Goal: Task Accomplishment & Management: Manage account settings

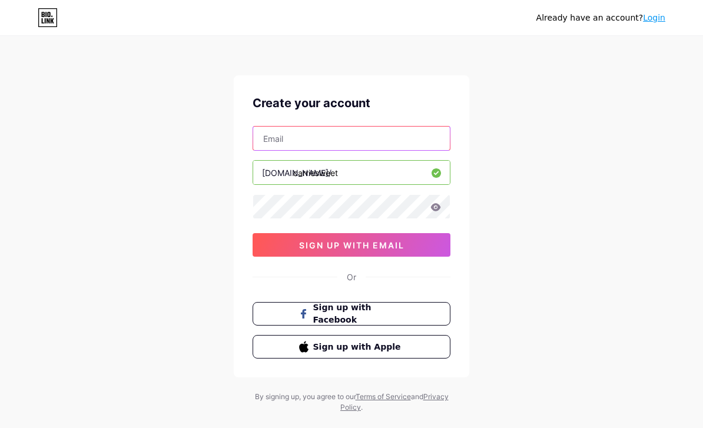
click at [398, 148] on input "text" at bounding box center [351, 139] width 197 height 24
type input "[EMAIL_ADDRESS][DOMAIN_NAME]"
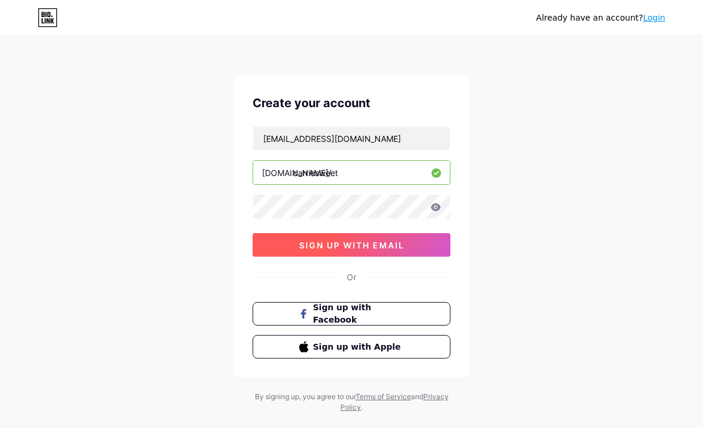
click at [407, 241] on button "sign up with email" at bounding box center [352, 245] width 198 height 24
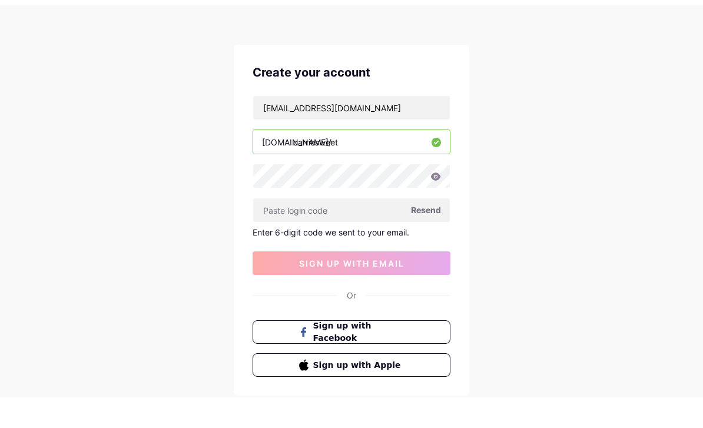
click at [432, 234] on span "Resend" at bounding box center [426, 240] width 30 height 12
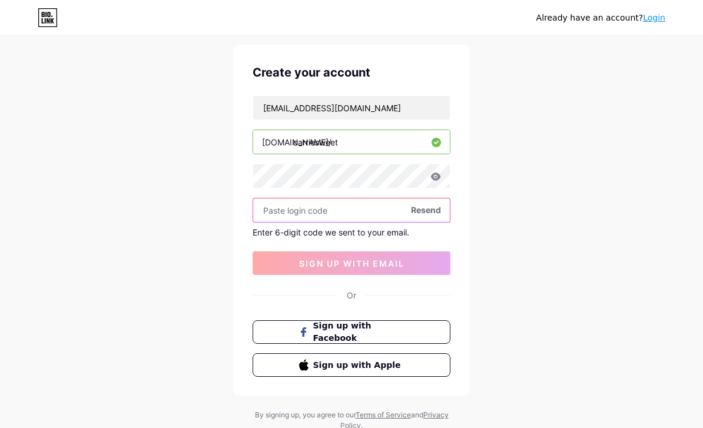
click at [359, 210] on input "text" at bounding box center [351, 210] width 197 height 24
paste input "865180"
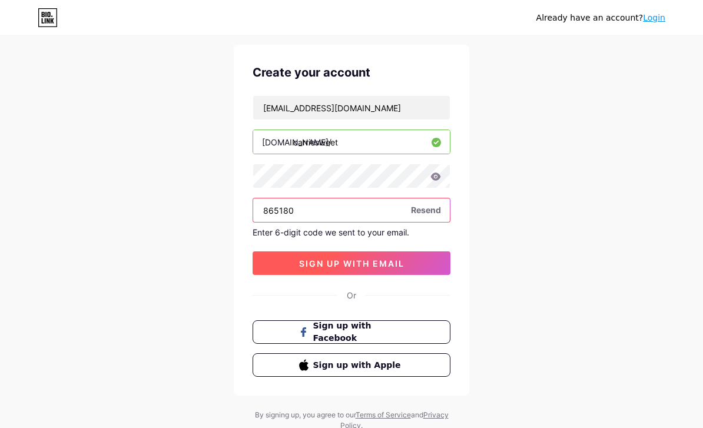
type input "865180"
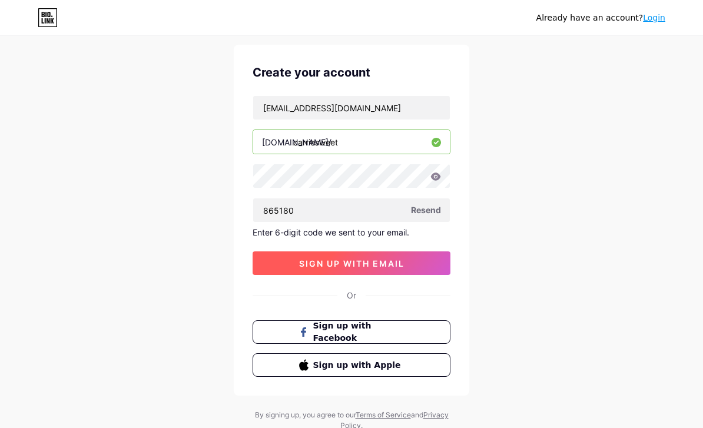
click at [428, 270] on button "sign up with email" at bounding box center [352, 263] width 198 height 24
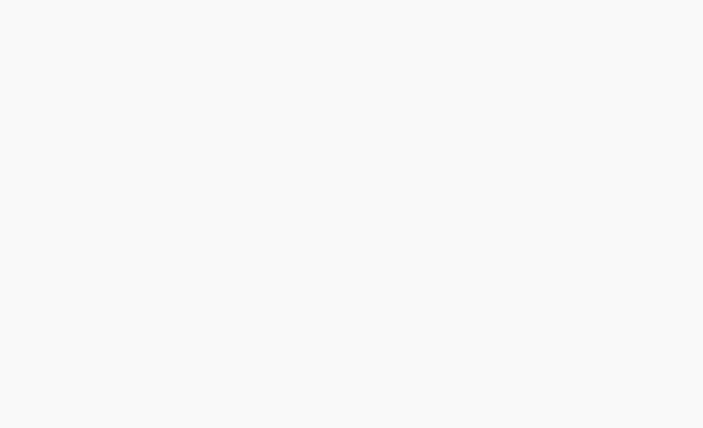
scroll to position [0, 0]
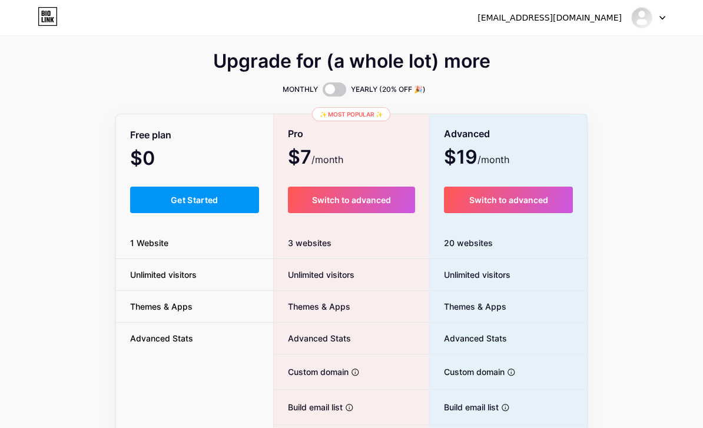
click at [218, 206] on button "Get Started" at bounding box center [194, 200] width 129 height 27
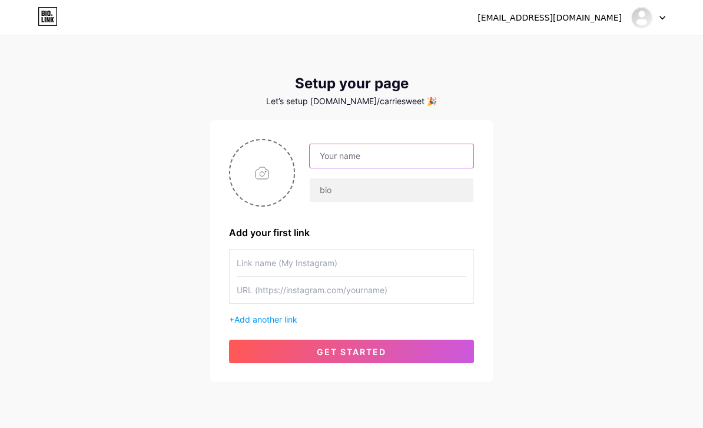
click at [422, 167] on input "text" at bounding box center [392, 156] width 164 height 24
type input "[PERSON_NAME]"
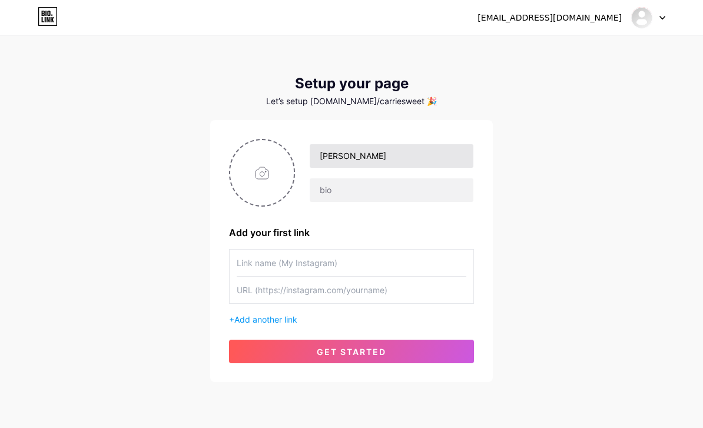
click at [346, 263] on input "text" at bounding box center [352, 263] width 230 height 27
paste input "[DOMAIN_NAME][URL][PERSON_NAME]"
type input "[DOMAIN_NAME][URL][PERSON_NAME]"
click at [344, 287] on input "text" at bounding box center [352, 290] width 230 height 27
paste input "[DOMAIN_NAME][URL][PERSON_NAME]"
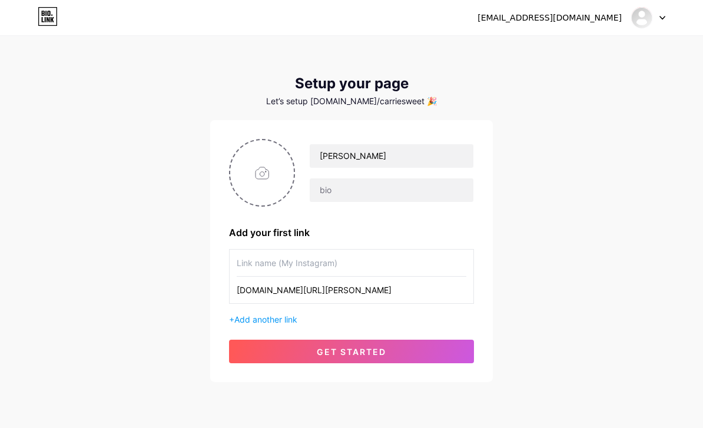
type input "[DOMAIN_NAME][URL][PERSON_NAME]"
click at [260, 324] on div "+ Add another link" at bounding box center [351, 319] width 245 height 12
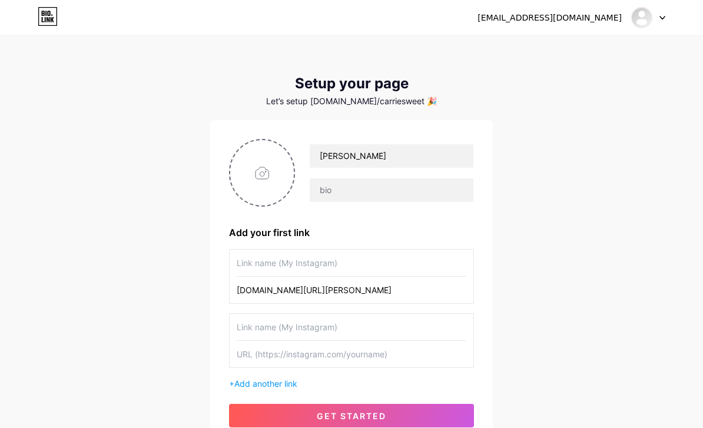
click at [394, 259] on input "text" at bounding box center [352, 263] width 230 height 27
click at [393, 335] on input "text" at bounding box center [352, 327] width 230 height 27
click at [339, 264] on input "My LinkedIn Page" at bounding box center [352, 263] width 230 height 27
type input "My Resume"
click at [426, 331] on input "text" at bounding box center [352, 327] width 230 height 27
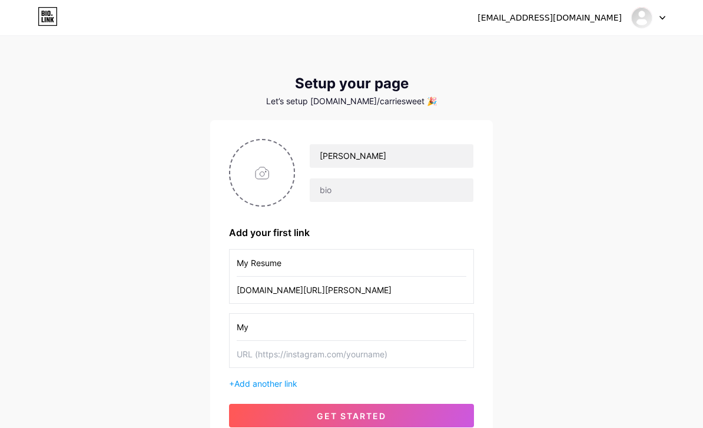
type input "M"
type input "Find me on LinkedIn"
click at [362, 260] on input "My Resume" at bounding box center [352, 263] width 230 height 27
type input "M"
type input "View My Resume"
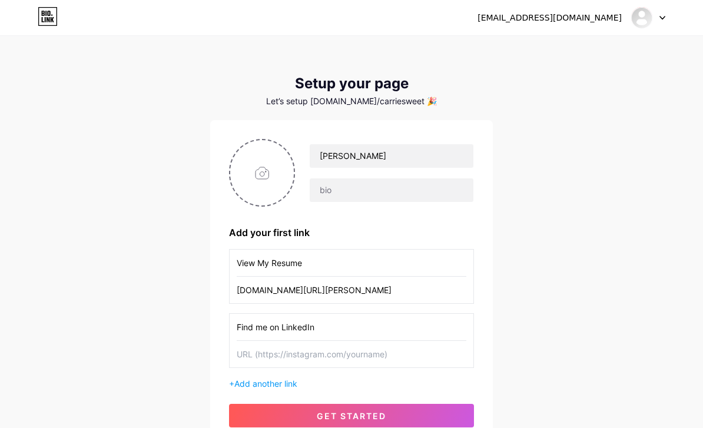
click at [266, 326] on input "Find me on LinkedIn" at bounding box center [352, 327] width 230 height 27
click at [387, 324] on input "Find Me on LinkedIn" at bounding box center [352, 327] width 230 height 27
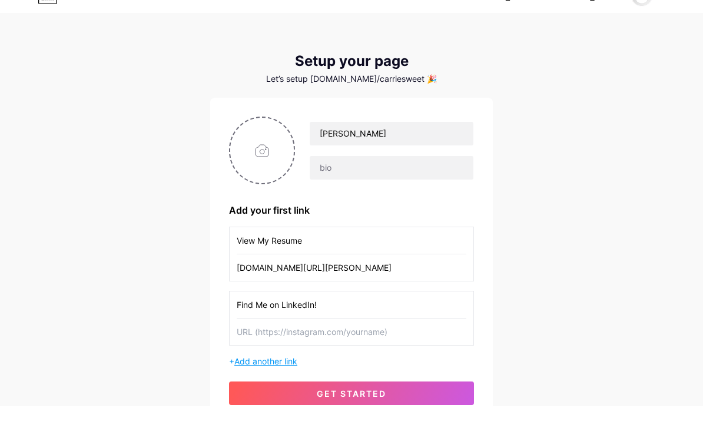
type input "Find Me on LinkedIn!"
click at [280, 379] on span "Add another link" at bounding box center [265, 384] width 63 height 10
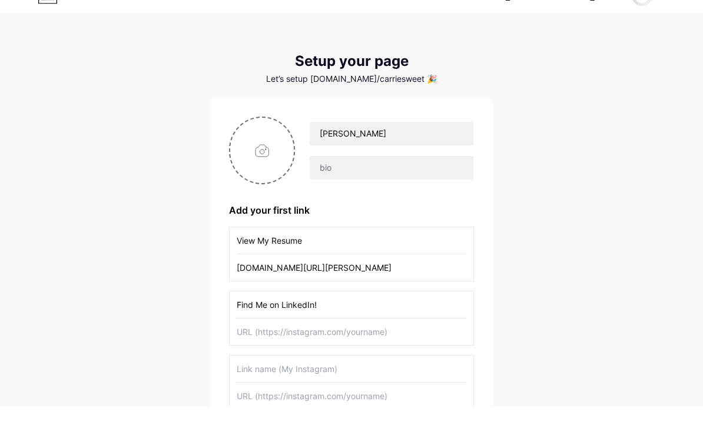
click at [362, 378] on input "text" at bounding box center [352, 391] width 230 height 27
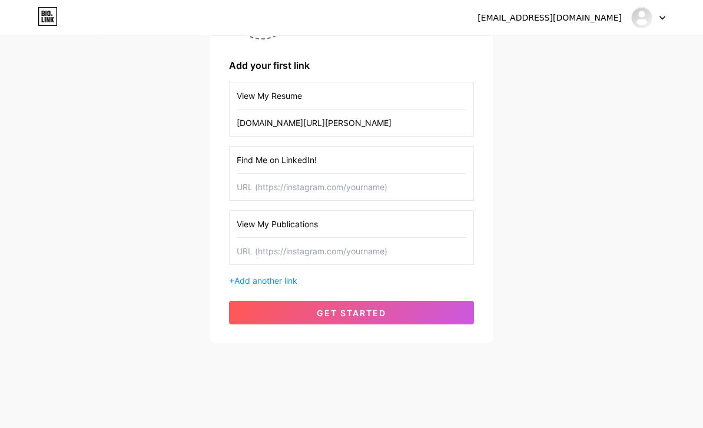
scroll to position [135, 0]
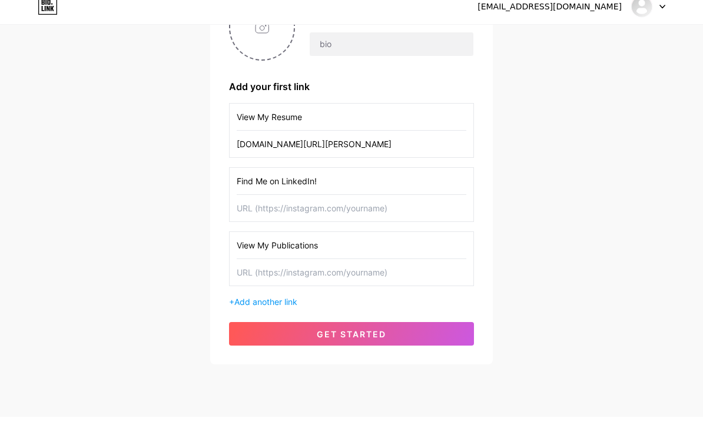
type input "View My Publications"
click at [418, 115] on input "View My Resume" at bounding box center [352, 128] width 230 height 27
click at [447, 142] on input "[DOMAIN_NAME][URL][PERSON_NAME]" at bounding box center [352, 155] width 230 height 27
click at [335, 207] on input "text" at bounding box center [352, 219] width 230 height 27
paste input "[DOMAIN_NAME][URL][PERSON_NAME]"
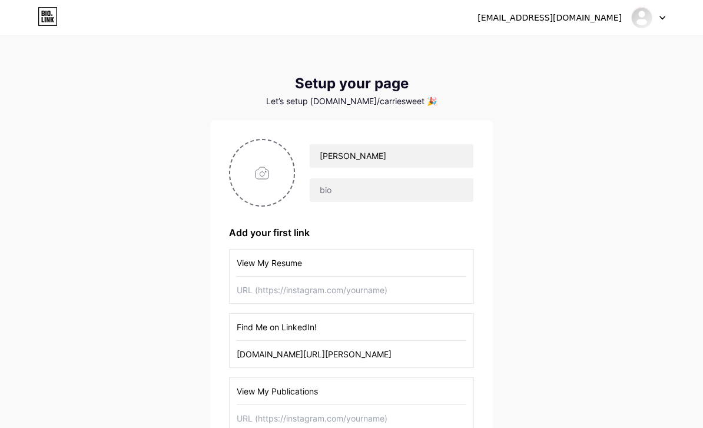
scroll to position [120, 0]
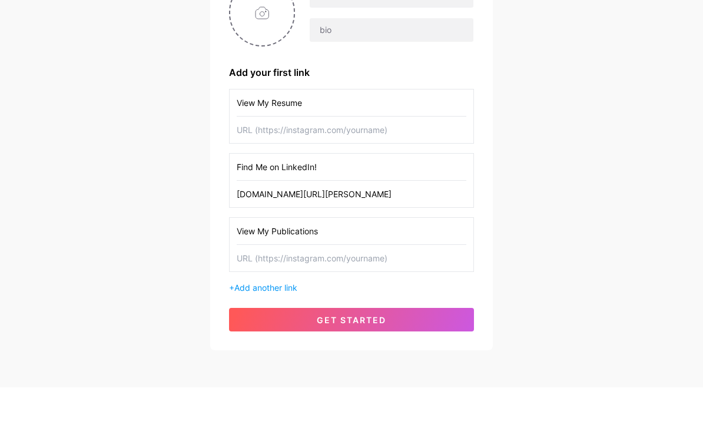
type input "[DOMAIN_NAME][URL][PERSON_NAME]"
click at [366, 286] on input "text" at bounding box center [352, 299] width 230 height 27
click at [382, 259] on input "View My Publications" at bounding box center [352, 272] width 230 height 27
click at [400, 286] on input "text" at bounding box center [352, 299] width 230 height 27
paste input "[URL][DOMAIN_NAME]"
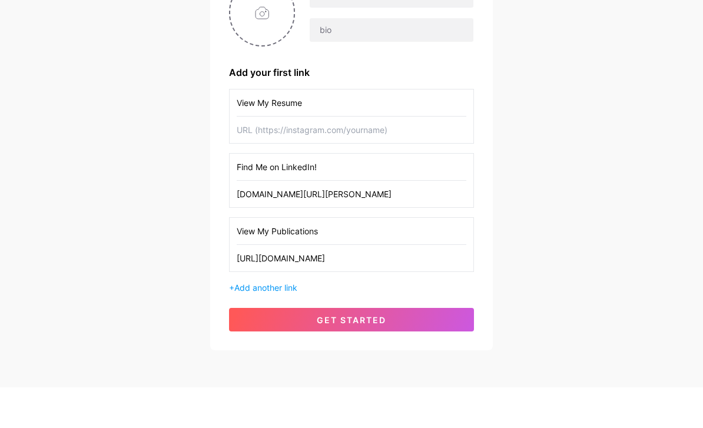
scroll to position [127, 0]
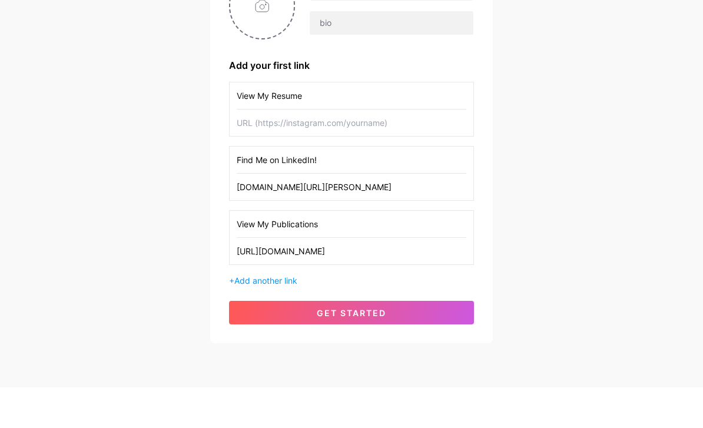
type input "[URL][DOMAIN_NAME]"
click at [430, 251] on input "View My Publications" at bounding box center [352, 264] width 230 height 27
type input "View My Publication"
click at [430, 150] on input "text" at bounding box center [352, 163] width 230 height 27
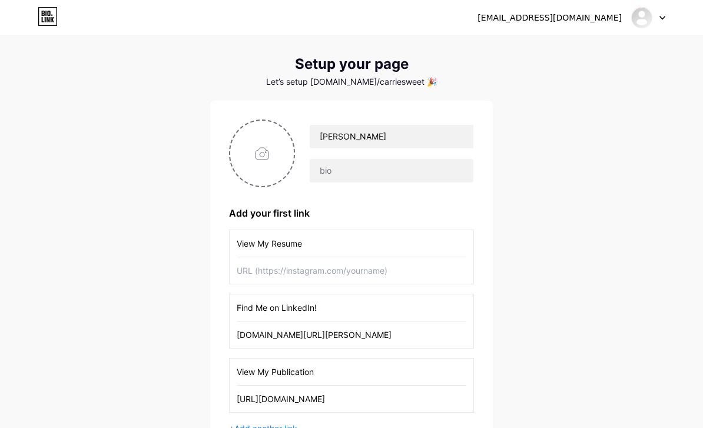
scroll to position [0, 0]
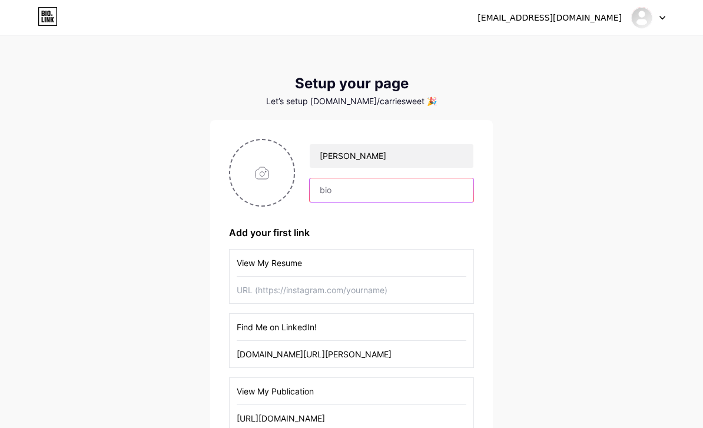
click at [343, 192] on input "text" at bounding box center [392, 190] width 164 height 24
click at [327, 195] on input "text" at bounding box center [392, 190] width 164 height 24
paste input "A motivated and detailed-oriented Doctoral Candidate with experience in inorgan…"
type input "A motivated and detailed-oriented Doctoral Candidate with experience in inorgan…"
click at [446, 233] on div "Add your first link" at bounding box center [351, 233] width 245 height 14
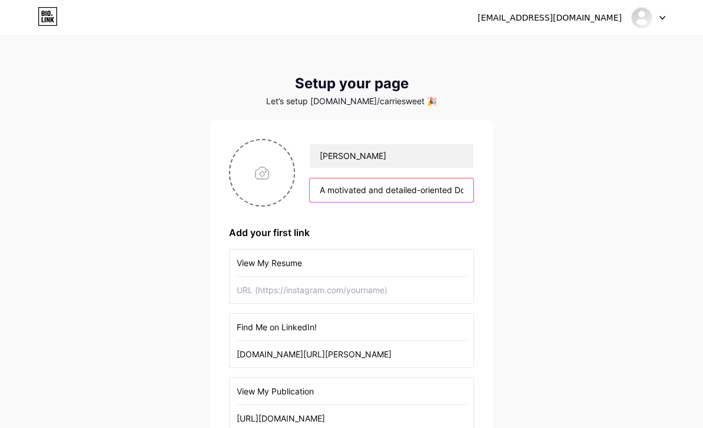
click at [420, 187] on input "A motivated and detailed-oriented Doctoral Candidate with experience in inorgan…" at bounding box center [392, 190] width 164 height 24
click at [446, 227] on div "Add your first link" at bounding box center [351, 233] width 245 height 14
click at [389, 190] on input "A motivated and detailed-oriented Doctoral Candidate with experience in inorgan…" at bounding box center [392, 190] width 164 height 24
click at [382, 195] on input "A motivated and detailed-oriented Doctoral Candidate with experience in inorgan…" at bounding box center [392, 190] width 164 height 24
click at [389, 196] on input "A motivated and detailed-oriented Doctoral Candidate with experience in inorgan…" at bounding box center [392, 190] width 164 height 24
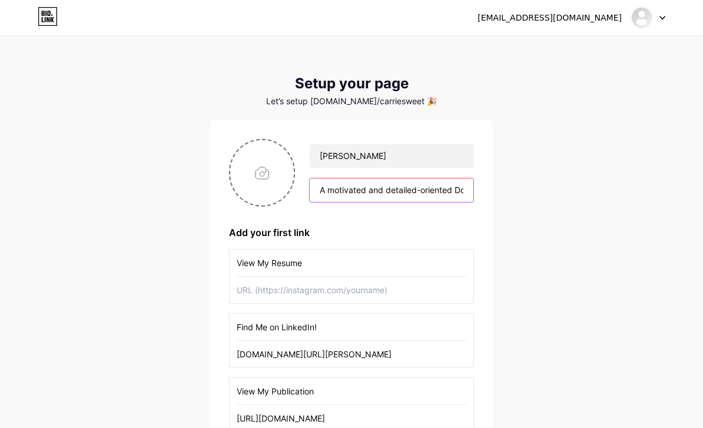
click at [389, 194] on input "A motivated and detailed-oriented Doctoral Candidate with experience in inorgan…" at bounding box center [392, 190] width 164 height 24
click at [590, 260] on div "[EMAIL_ADDRESS][DOMAIN_NAME] Dashboard Logout Setup your page Let’s setup [DOMA…" at bounding box center [351, 274] width 703 height 548
click at [438, 192] on input "Doctoral Candidate. Graduating in [DATE]" at bounding box center [392, 190] width 164 height 24
click at [442, 233] on div "Add your first link" at bounding box center [351, 233] width 245 height 14
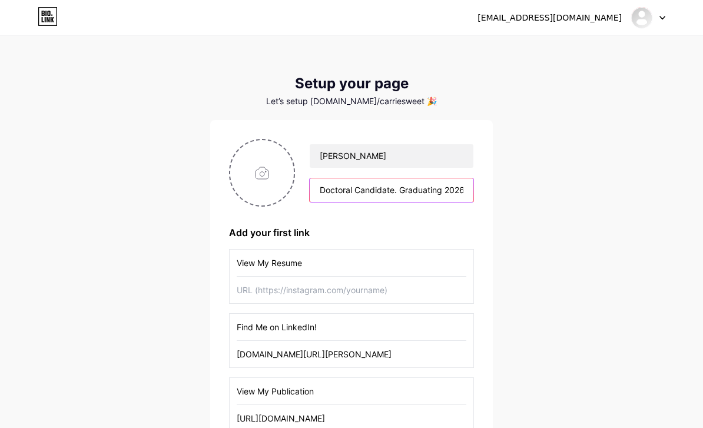
click at [405, 189] on input "Doctoral Candidate. Graduating 2026" at bounding box center [392, 190] width 164 height 24
type input "Doctoral Candidate, Graduating 2026"
click at [440, 228] on div "Add your first link" at bounding box center [351, 233] width 245 height 14
click at [258, 170] on input "file" at bounding box center [262, 172] width 64 height 65
type input "C:\fakepath\IMG_0774.jpeg"
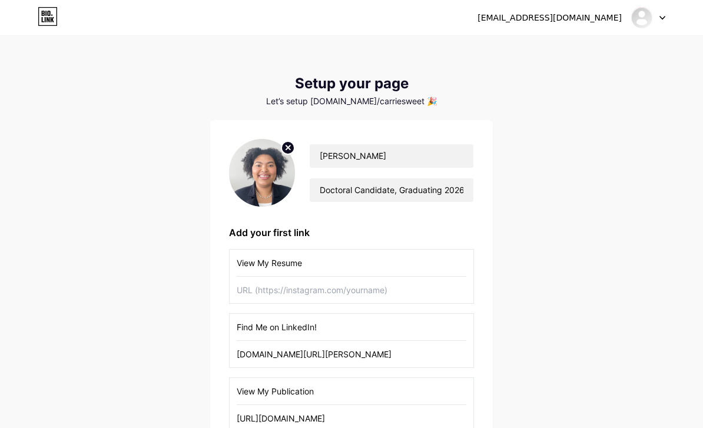
click at [368, 296] on input "text" at bounding box center [352, 290] width 230 height 27
click at [323, 294] on input "text" at bounding box center [352, 290] width 230 height 27
paste input "[URL][DOMAIN_NAME]"
type input "[URL][DOMAIN_NAME]"
click at [544, 287] on div "[EMAIL_ADDRESS][DOMAIN_NAME] Dashboard Logout Setup your page Let’s setup [DOMA…" at bounding box center [351, 274] width 703 height 548
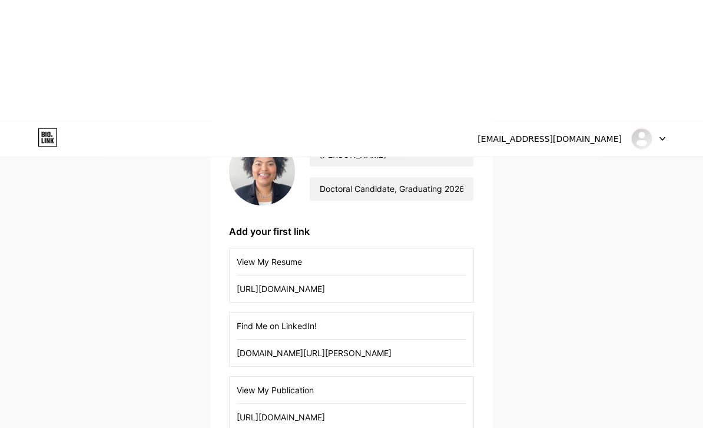
scroll to position [130, 0]
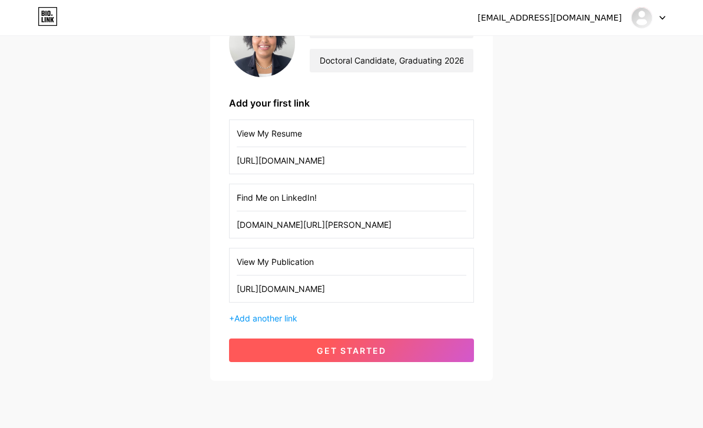
click at [410, 343] on button "get started" at bounding box center [351, 351] width 245 height 24
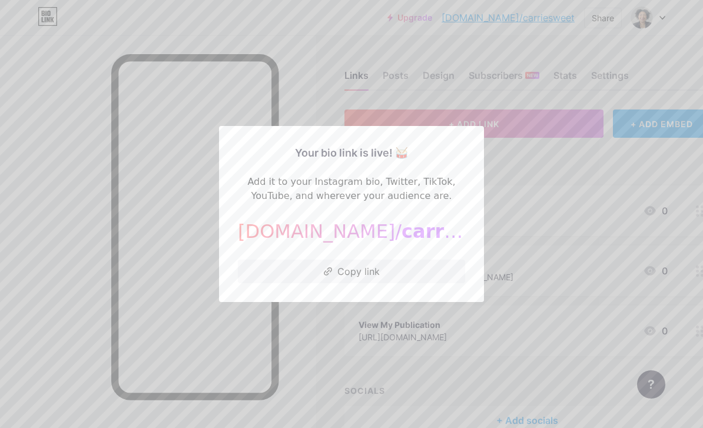
click at [641, 168] on div at bounding box center [351, 214] width 703 height 428
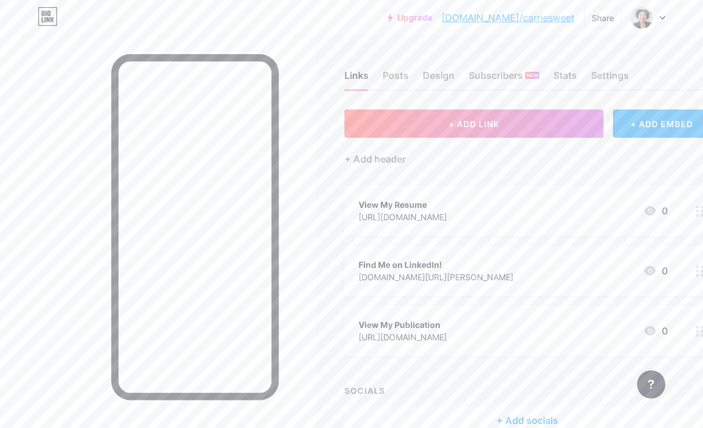
click at [447, 214] on div "[URL][DOMAIN_NAME]" at bounding box center [403, 217] width 88 height 12
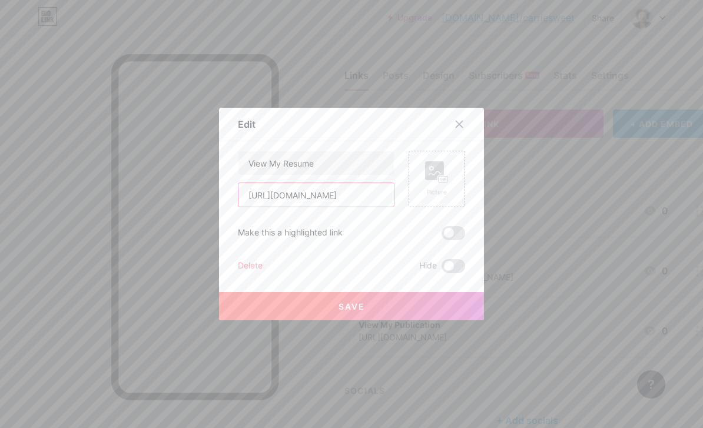
click at [355, 207] on input "[URL][DOMAIN_NAME]" at bounding box center [316, 195] width 155 height 24
click at [450, 240] on span at bounding box center [454, 233] width 24 height 14
click at [442, 236] on input "checkbox" at bounding box center [442, 236] width 0 height 0
click at [70, 334] on div at bounding box center [351, 214] width 703 height 428
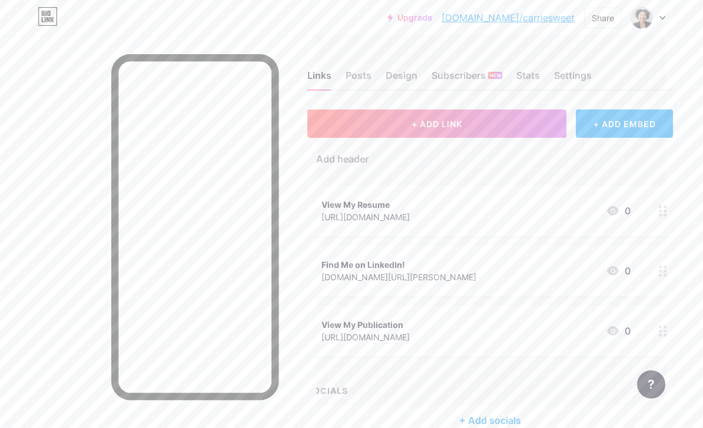
scroll to position [0, 32]
click at [483, 72] on div "Subscribers NEW" at bounding box center [472, 78] width 71 height 21
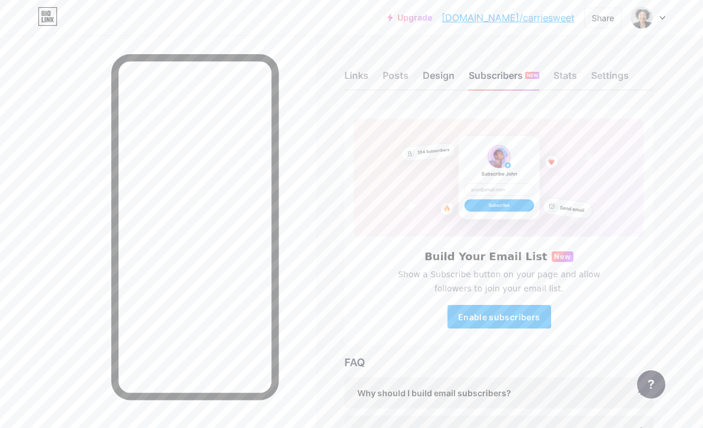
click at [443, 78] on div "Design" at bounding box center [439, 78] width 32 height 21
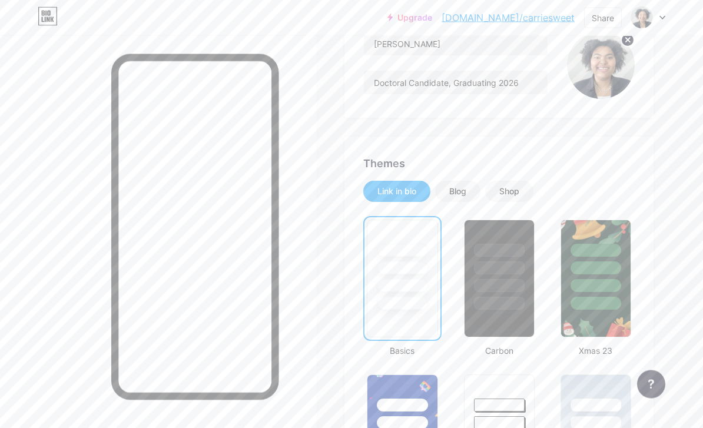
scroll to position [133, 0]
click at [465, 188] on div "Blog" at bounding box center [457, 191] width 17 height 12
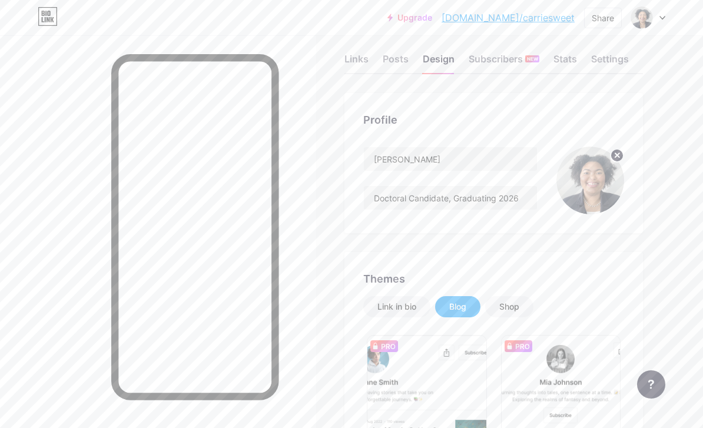
scroll to position [17, 0]
click at [407, 311] on div "Link in bio" at bounding box center [396, 306] width 39 height 12
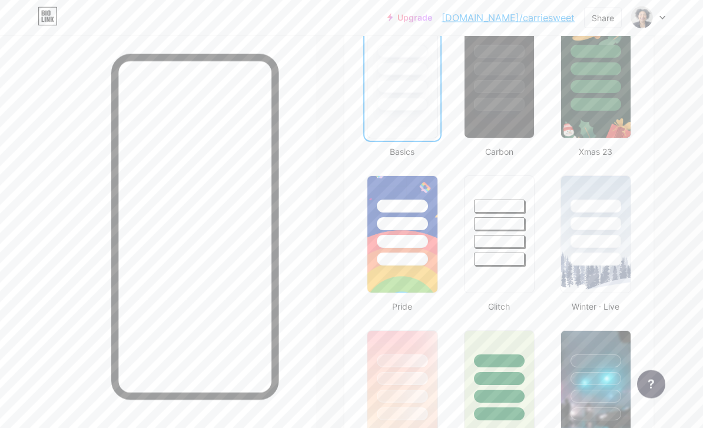
scroll to position [331, 0]
click at [510, 268] on div at bounding box center [499, 234] width 73 height 121
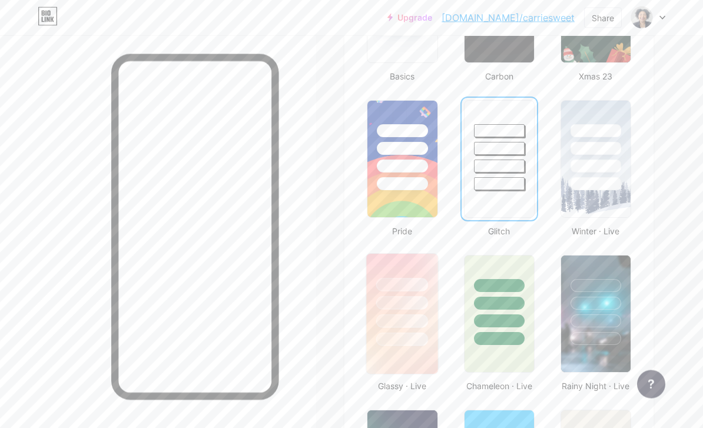
scroll to position [406, 0]
click at [405, 309] on div at bounding box center [402, 303] width 52 height 14
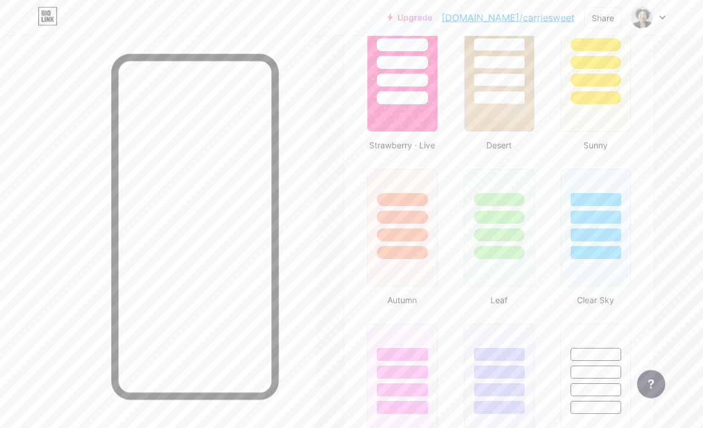
scroll to position [957, 0]
click at [595, 245] on div at bounding box center [596, 214] width 72 height 92
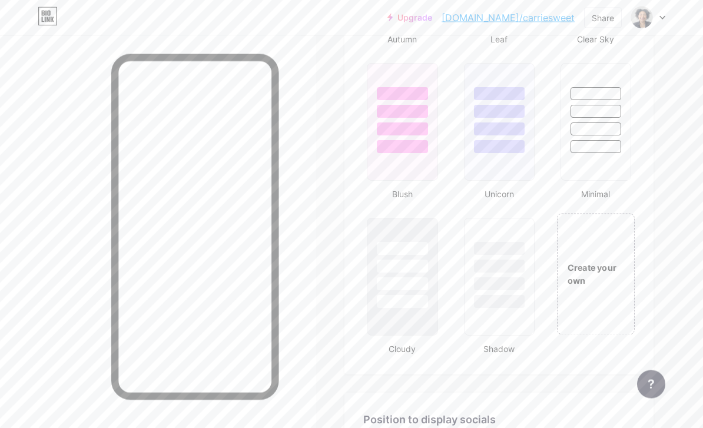
scroll to position [1218, 0]
click at [601, 243] on div "Create your own" at bounding box center [596, 273] width 78 height 121
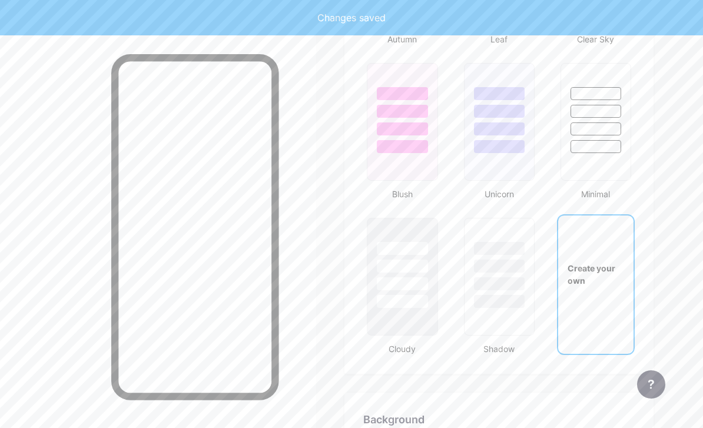
type input "#ffffff"
type input "#000000"
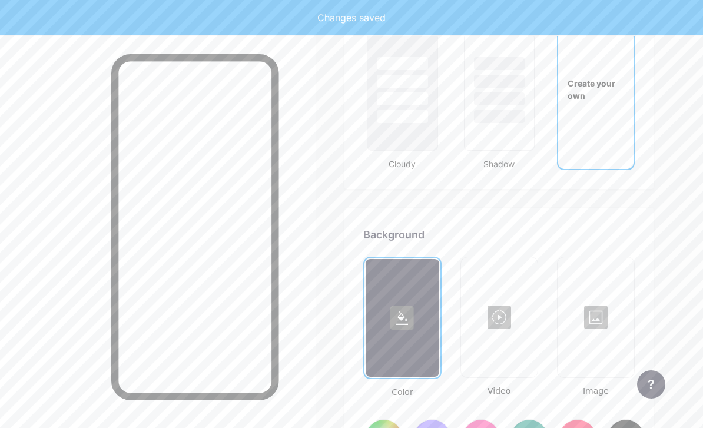
scroll to position [1564, 0]
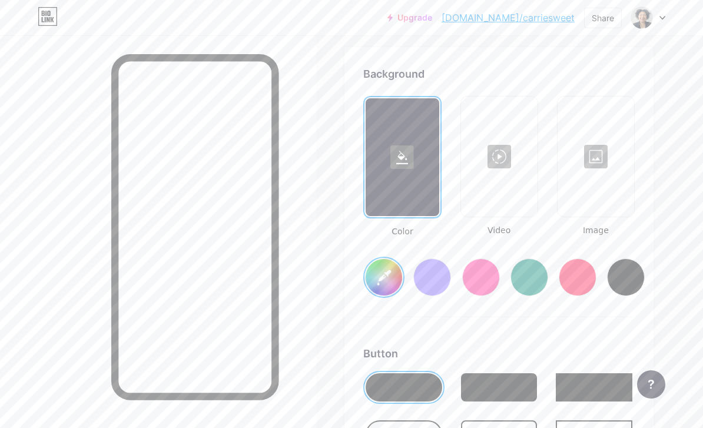
click at [377, 274] on input "#ffffff" at bounding box center [384, 277] width 37 height 37
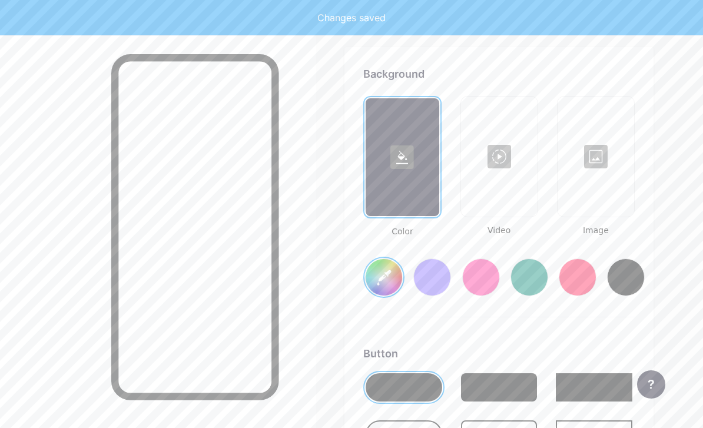
type input "#9aefff"
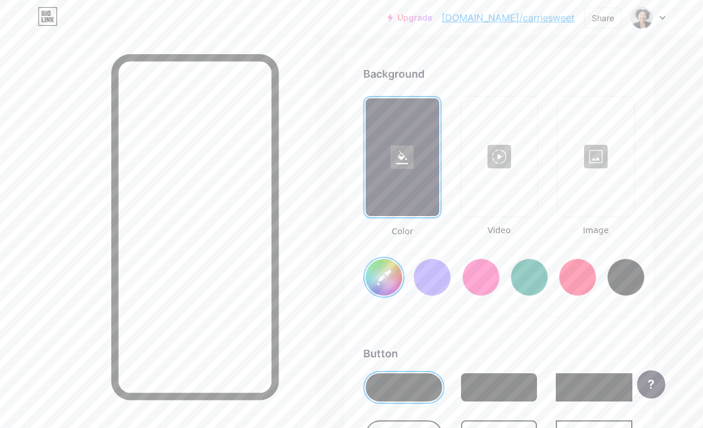
click at [509, 153] on div at bounding box center [499, 157] width 74 height 118
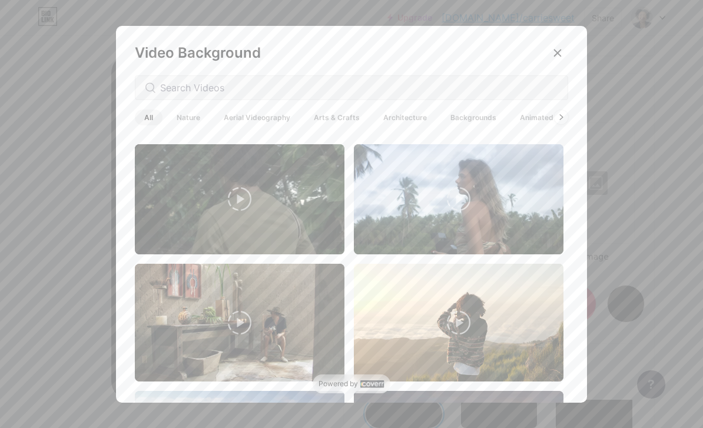
scroll to position [1535, 0]
click at [526, 125] on span "Animated" at bounding box center [537, 118] width 52 height 16
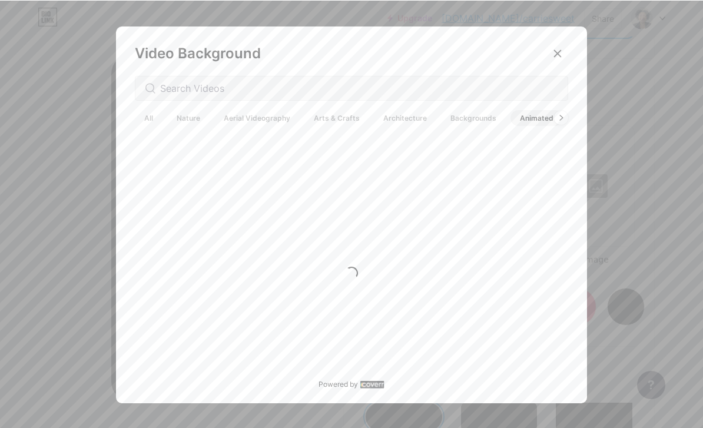
scroll to position [1534, 0]
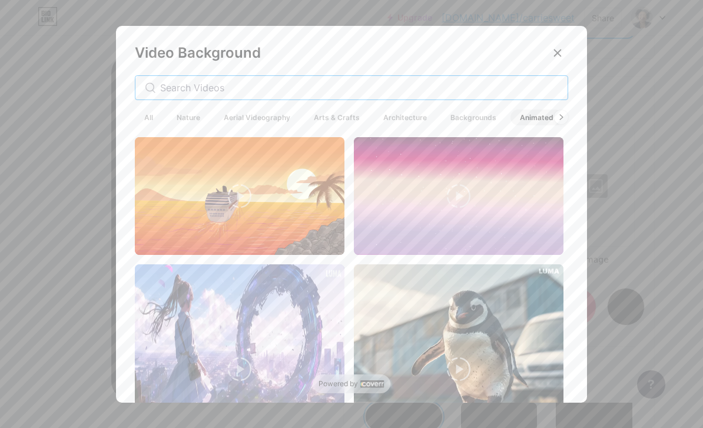
click at [492, 95] on input "text" at bounding box center [359, 88] width 398 height 14
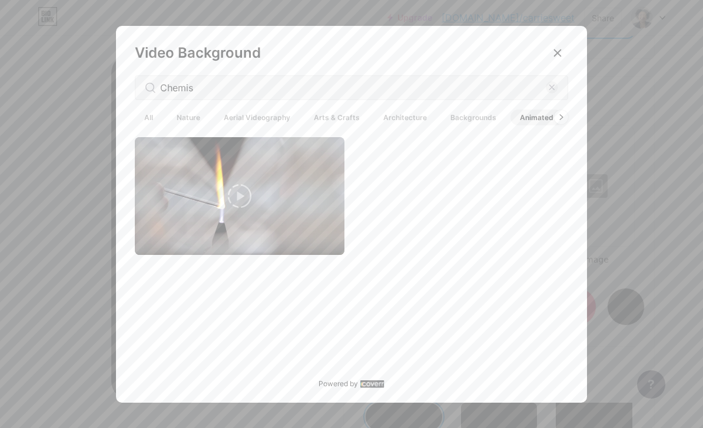
click at [154, 125] on div "Video Background Chemis All Nature Aerial Videography Arts & Crafts Architectur…" at bounding box center [351, 217] width 471 height 382
click at [155, 125] on span "All" at bounding box center [149, 118] width 28 height 16
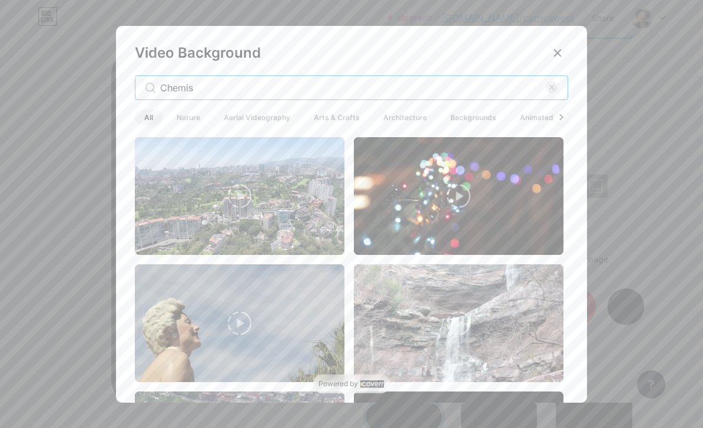
click at [405, 95] on input "Chemis" at bounding box center [353, 88] width 386 height 14
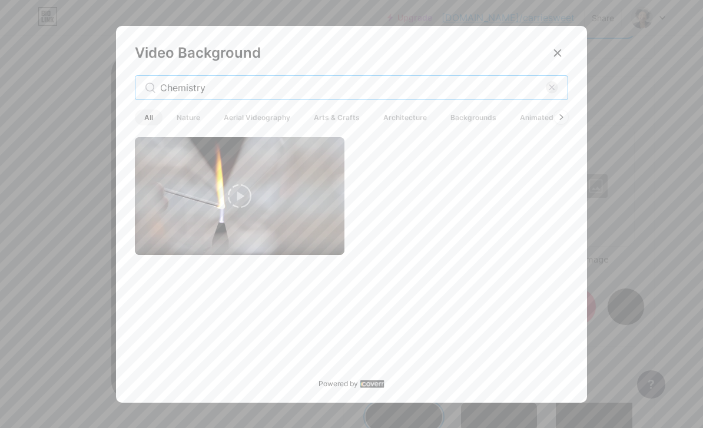
type input "Chemistry"
click at [238, 208] on icon at bounding box center [240, 196] width 24 height 24
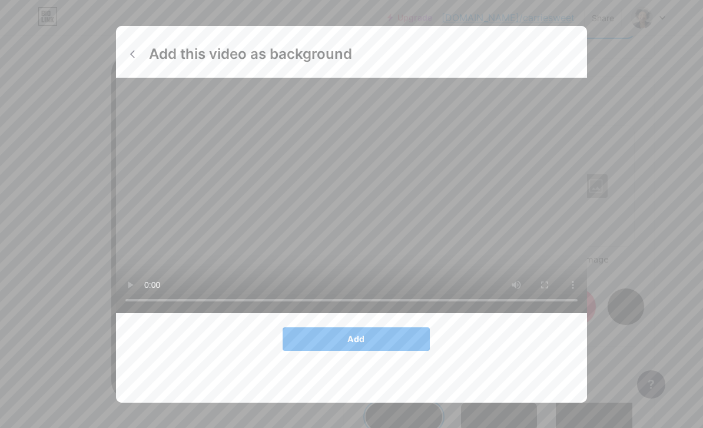
click at [396, 351] on button "Add" at bounding box center [356, 339] width 147 height 24
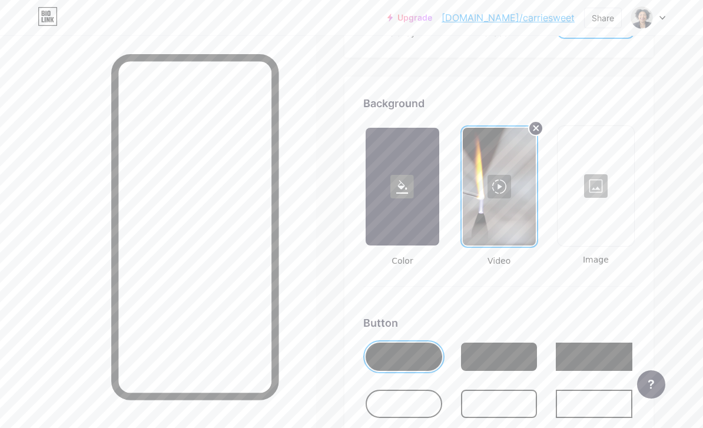
click at [535, 125] on circle at bounding box center [536, 128] width 14 height 14
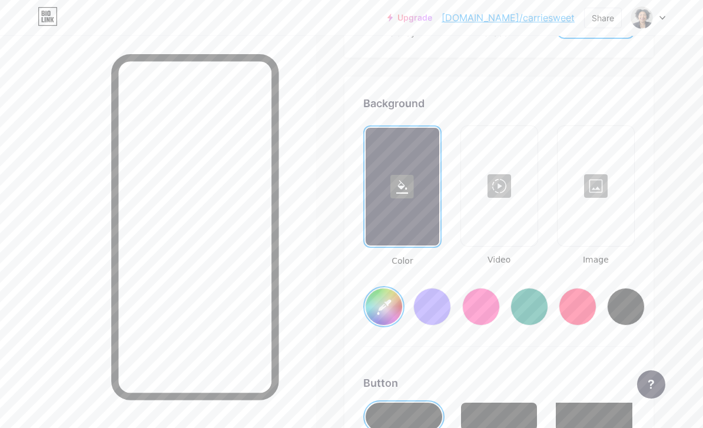
click at [608, 190] on div at bounding box center [596, 186] width 74 height 118
type input "#9aefff"
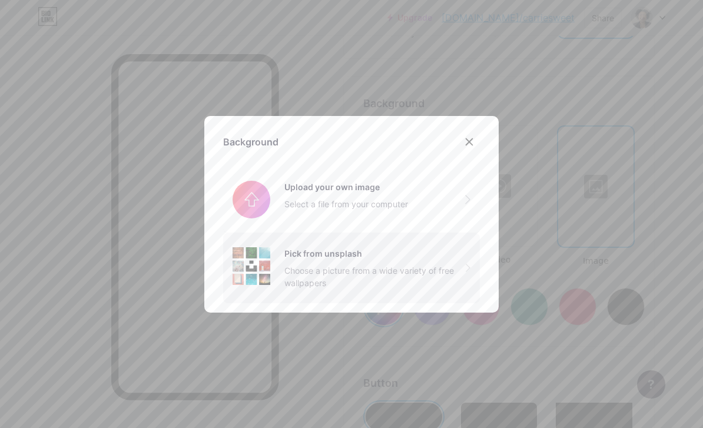
click at [463, 289] on div "Choose a picture from a wide variety of free wallpapers" at bounding box center [374, 276] width 181 height 25
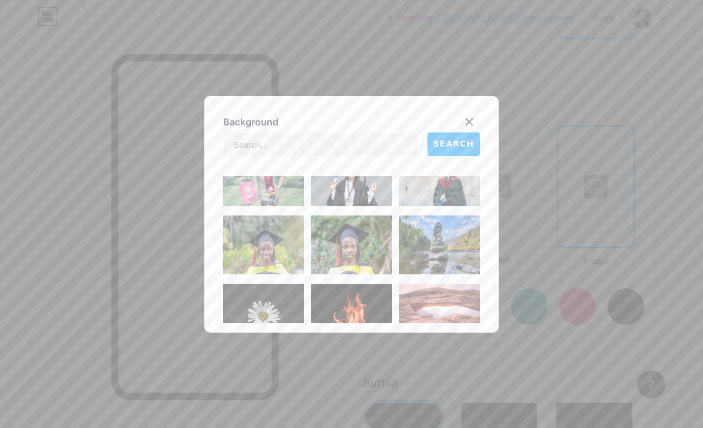
scroll to position [373, 0]
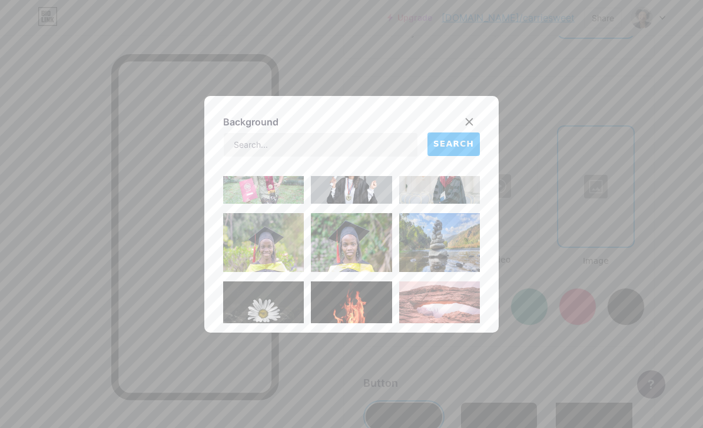
click at [378, 265] on img at bounding box center [351, 242] width 81 height 59
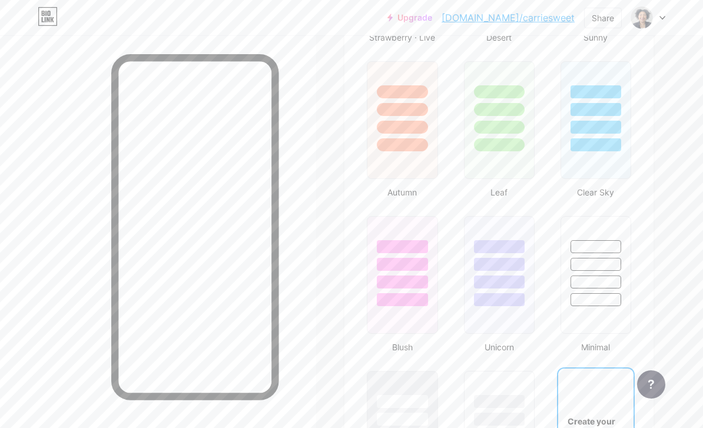
scroll to position [1039, 0]
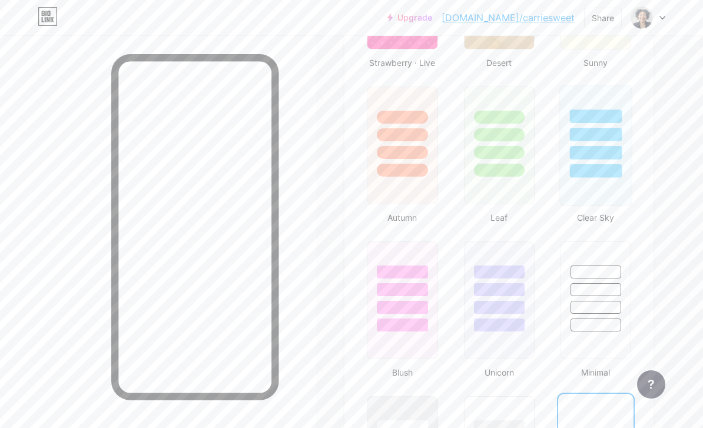
click at [594, 144] on div at bounding box center [596, 131] width 72 height 92
click at [598, 136] on div at bounding box center [596, 134] width 51 height 13
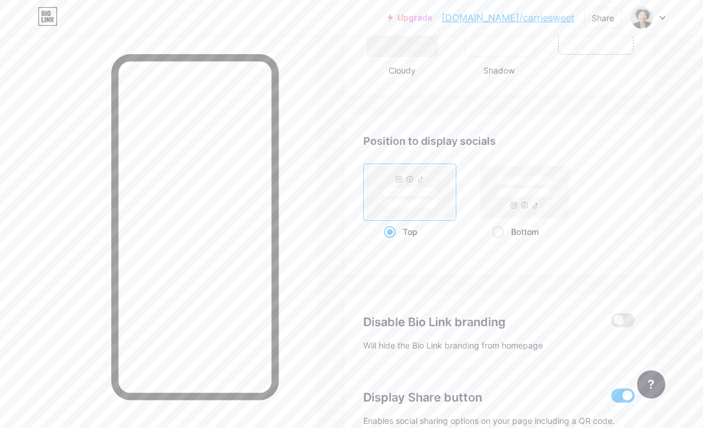
scroll to position [1497, 0]
click at [544, 191] on rect at bounding box center [525, 192] width 54 height 9
click at [500, 242] on input "Bottom" at bounding box center [496, 246] width 8 height 8
radio input "true"
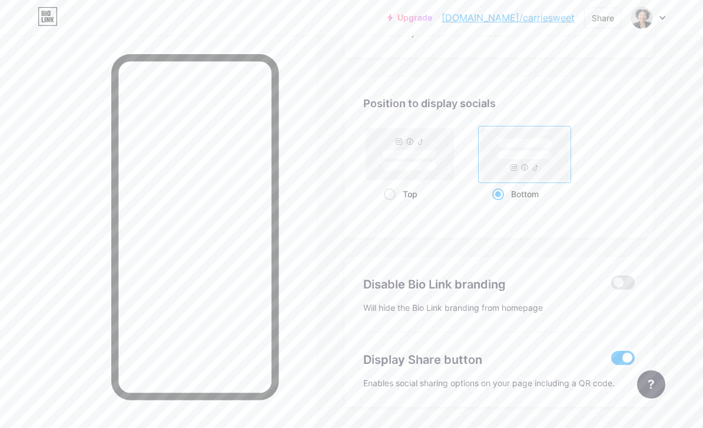
scroll to position [1535, 0]
click at [615, 283] on span at bounding box center [623, 282] width 24 height 14
click at [611, 285] on input "checkbox" at bounding box center [611, 285] width 0 height 0
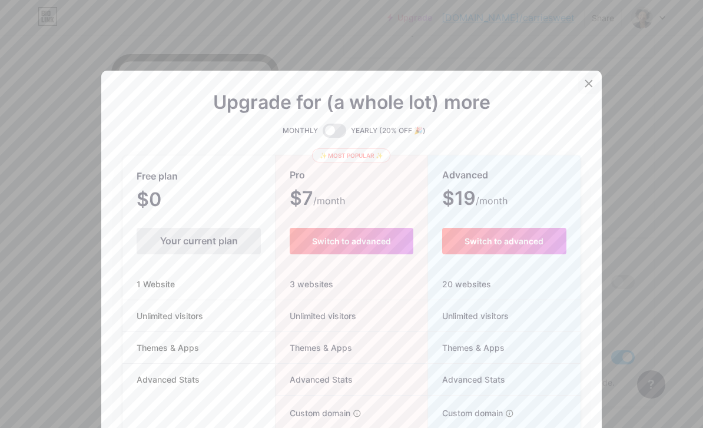
click at [591, 88] on icon at bounding box center [588, 83] width 9 height 9
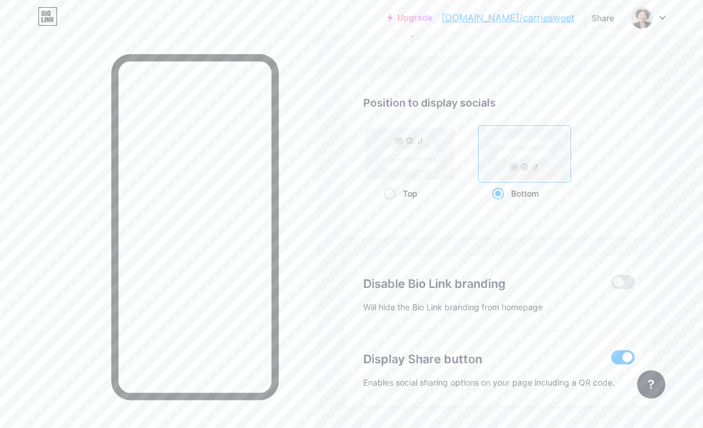
click at [626, 357] on span at bounding box center [623, 357] width 24 height 14
click at [611, 360] on input "checkbox" at bounding box center [611, 360] width 0 height 0
click at [618, 359] on span at bounding box center [623, 357] width 24 height 14
click at [611, 360] on input "checkbox" at bounding box center [611, 360] width 0 height 0
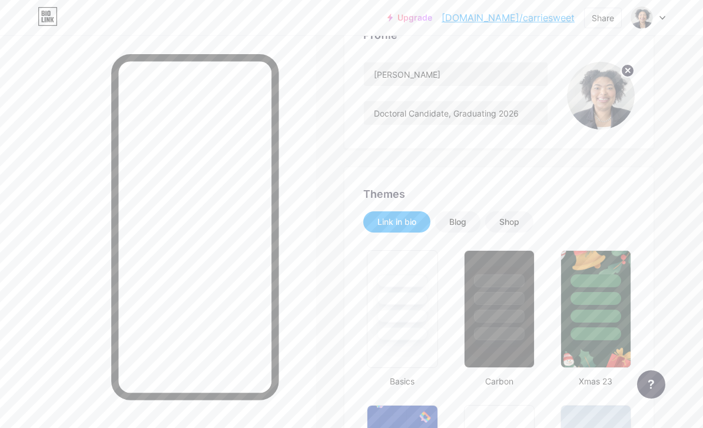
scroll to position [0, 0]
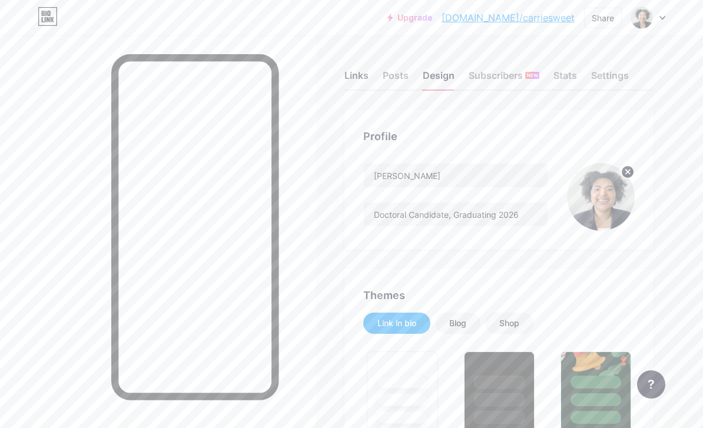
click at [357, 76] on div "Links" at bounding box center [357, 78] width 24 height 21
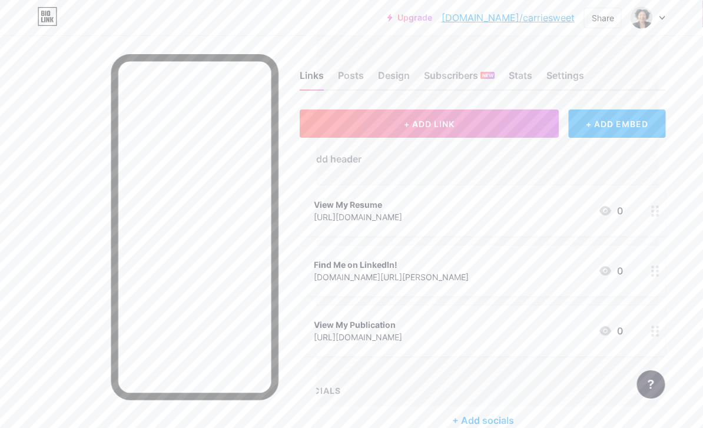
scroll to position [0, 45]
click at [639, 125] on div "+ ADD EMBED" at bounding box center [616, 124] width 97 height 28
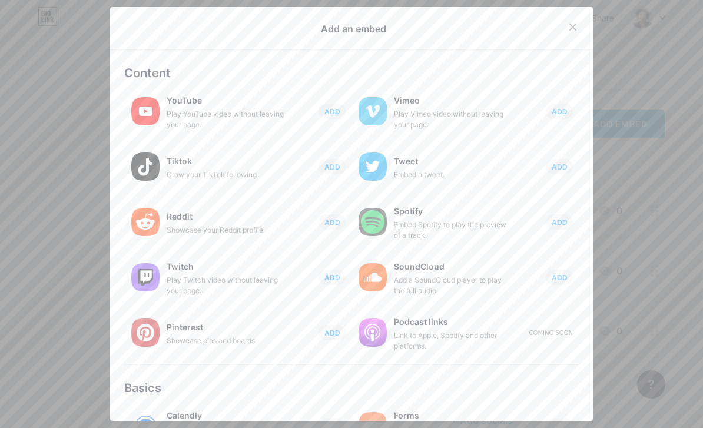
scroll to position [0, 0]
click at [583, 28] on div at bounding box center [572, 26] width 21 height 21
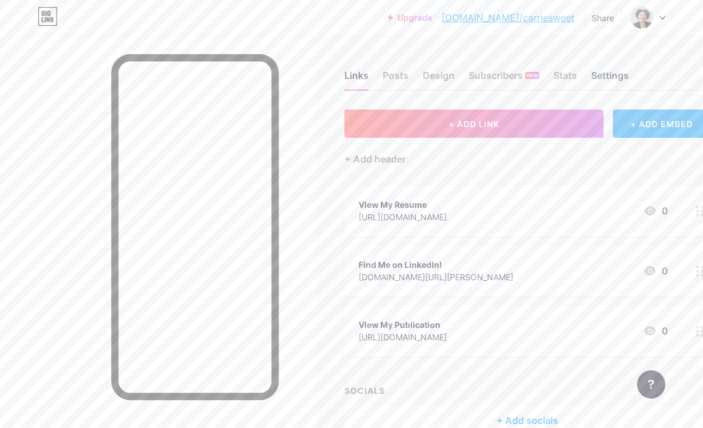
click at [615, 80] on div "Settings" at bounding box center [610, 78] width 38 height 21
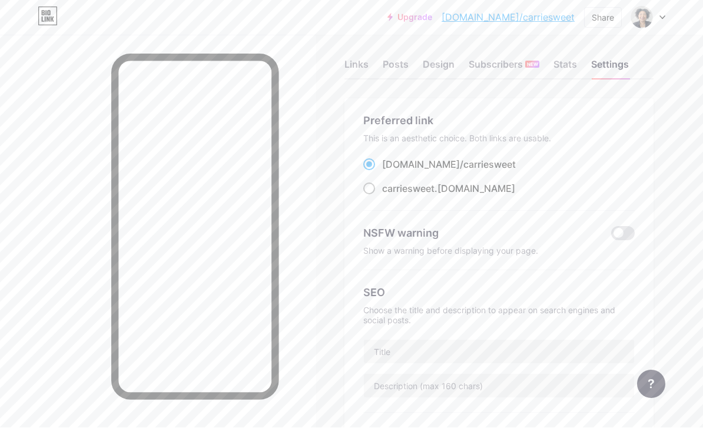
click at [449, 191] on div "carriesweet .[DOMAIN_NAME]" at bounding box center [448, 189] width 133 height 14
click at [390, 196] on input "carriesweet .[DOMAIN_NAME]" at bounding box center [386, 200] width 8 height 8
radio input "true"
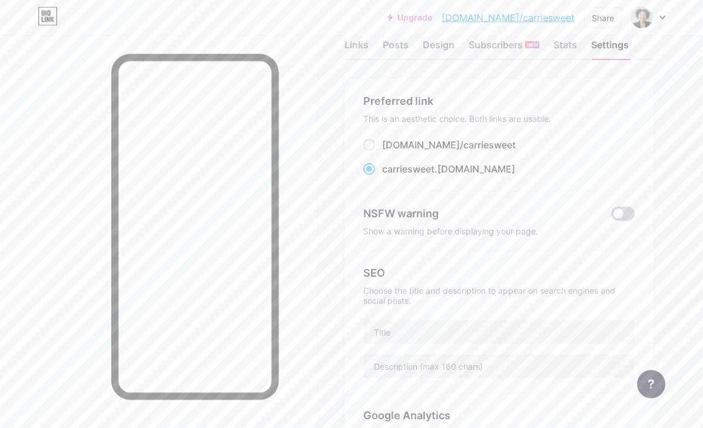
click at [625, 208] on span at bounding box center [623, 214] width 24 height 14
click at [611, 217] on input "checkbox" at bounding box center [611, 217] width 0 height 0
click at [622, 212] on span at bounding box center [623, 214] width 24 height 14
click at [611, 217] on input "checkbox" at bounding box center [611, 217] width 0 height 0
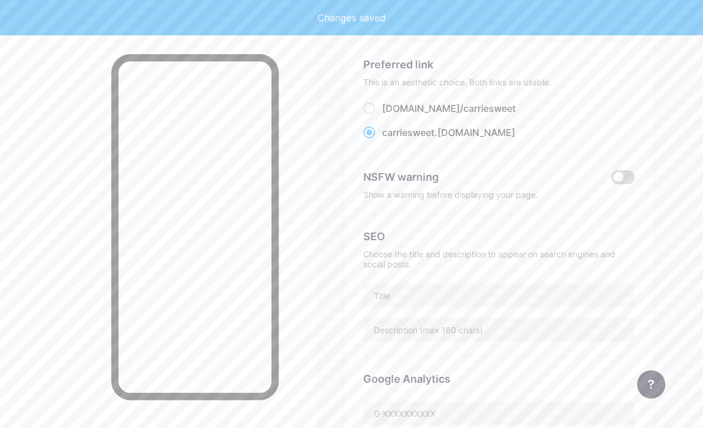
scroll to position [71, 0]
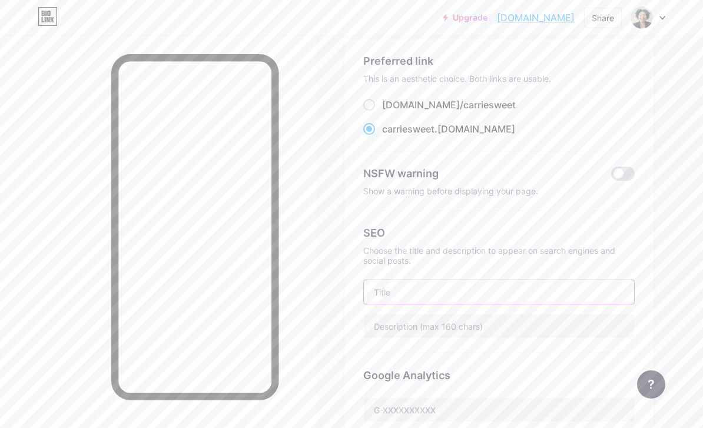
click at [544, 298] on input "text" at bounding box center [499, 292] width 270 height 24
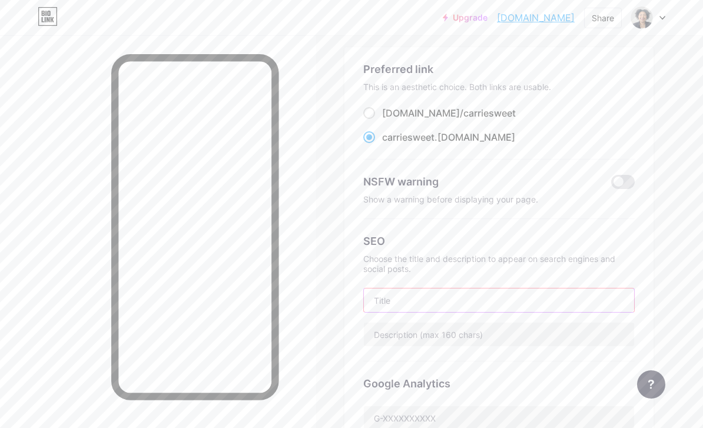
scroll to position [0, 0]
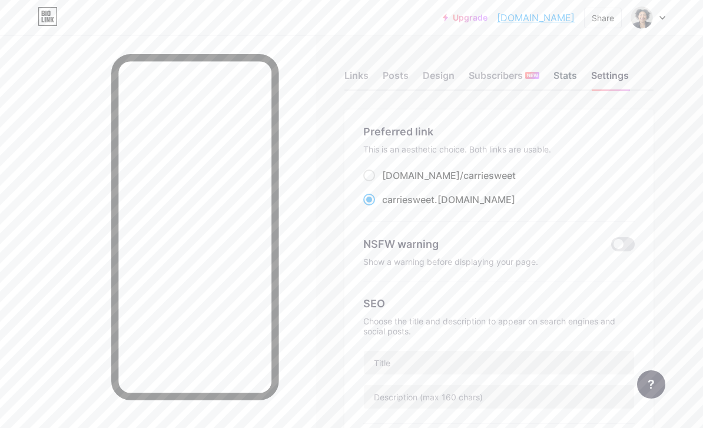
click at [565, 78] on div "Stats" at bounding box center [566, 78] width 24 height 21
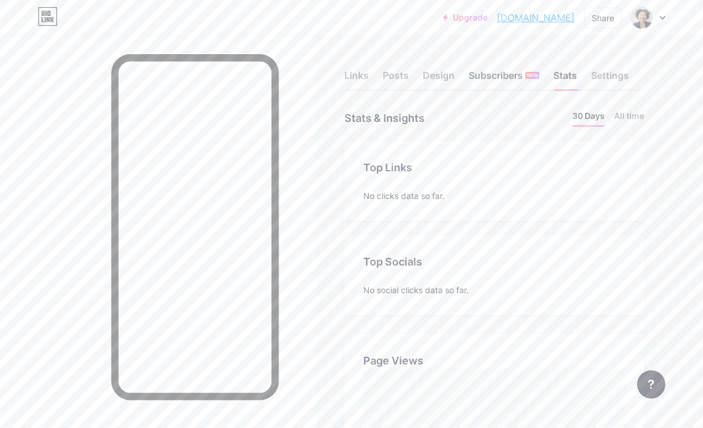
click at [514, 78] on div "Subscribers NEW" at bounding box center [504, 78] width 71 height 21
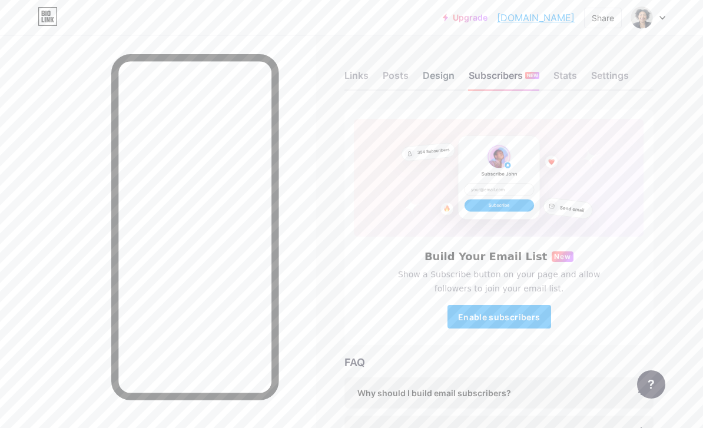
click at [443, 74] on div "Design" at bounding box center [439, 78] width 32 height 21
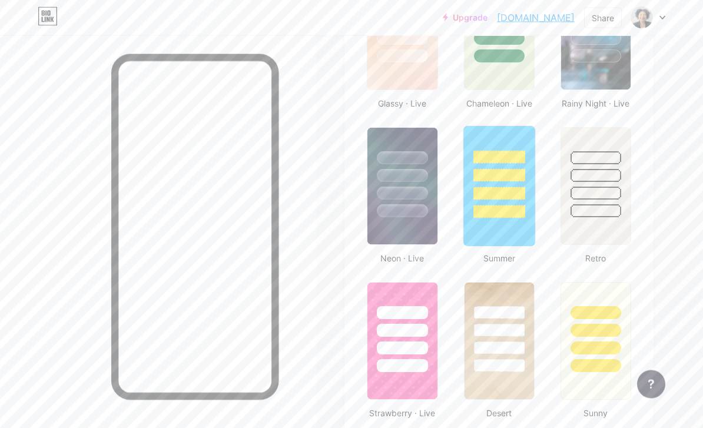
scroll to position [689, 0]
click at [524, 188] on div at bounding box center [499, 194] width 52 height 14
click at [592, 216] on div at bounding box center [595, 212] width 52 height 14
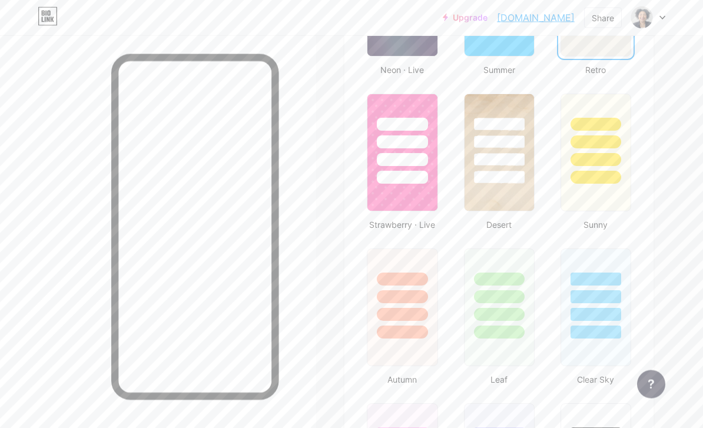
scroll to position [908, 0]
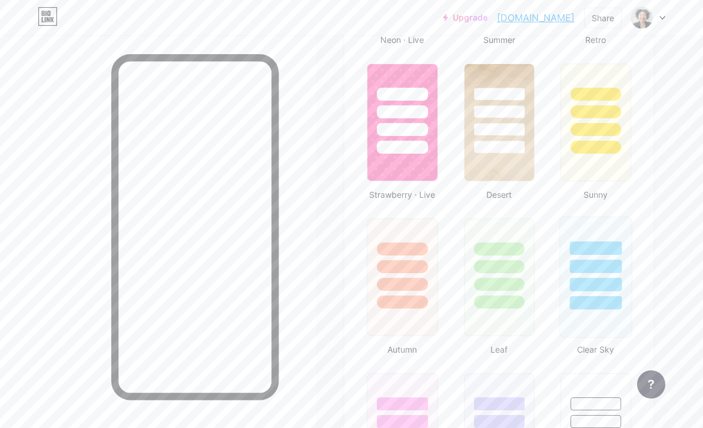
click at [615, 290] on div at bounding box center [595, 285] width 52 height 14
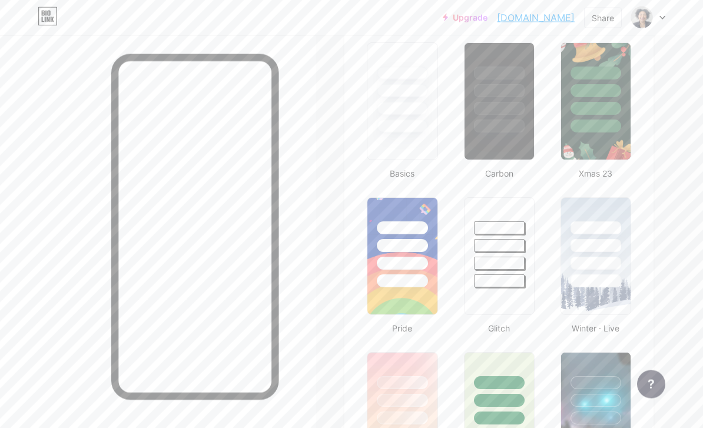
scroll to position [0, 0]
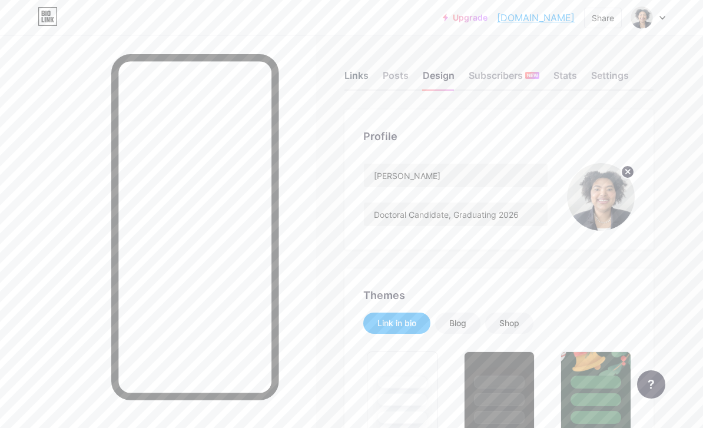
click at [356, 80] on div "Links" at bounding box center [357, 78] width 24 height 21
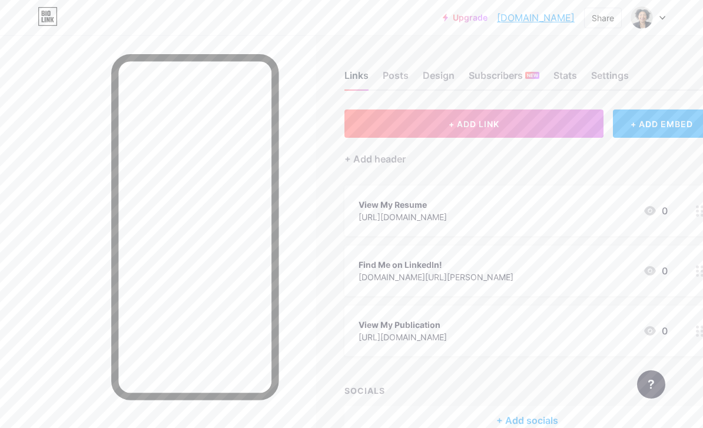
scroll to position [0, 57]
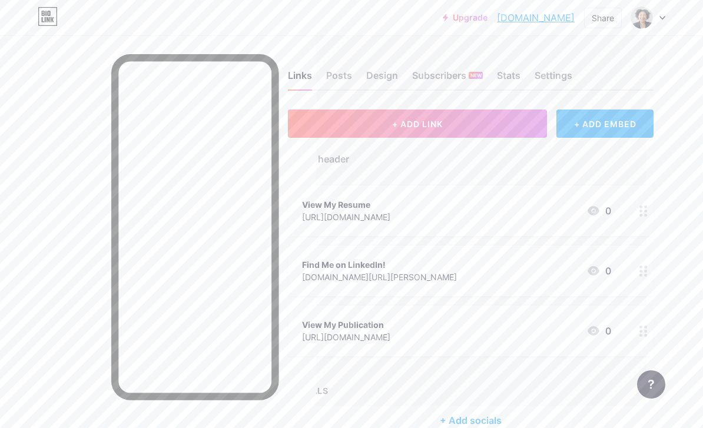
click at [642, 273] on icon at bounding box center [644, 271] width 8 height 11
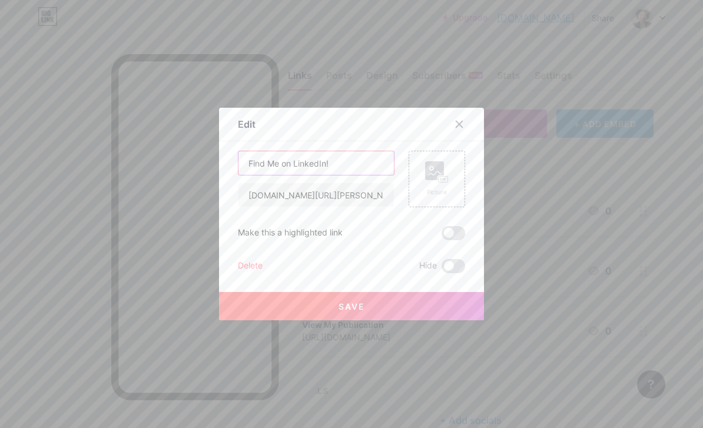
click at [372, 171] on input "Find Me on LinkedIn!" at bounding box center [316, 163] width 155 height 24
click at [376, 175] on input "Find Me on LinkedIn!" at bounding box center [316, 163] width 155 height 24
type input "Find Me on LinkedIn"
click at [444, 320] on button "Save" at bounding box center [351, 306] width 265 height 28
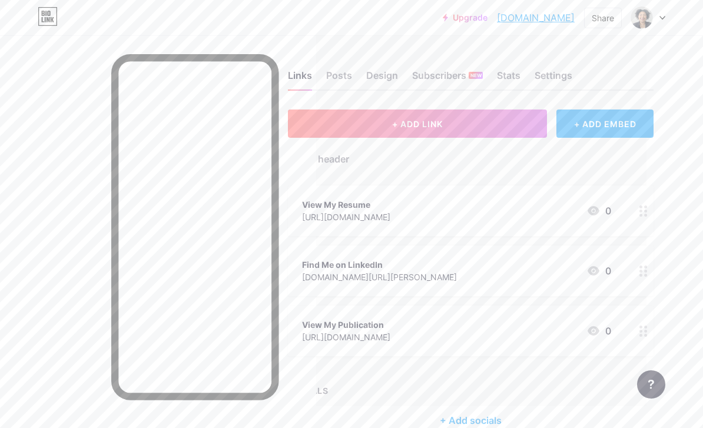
click at [390, 213] on div "[URL][DOMAIN_NAME]" at bounding box center [346, 217] width 88 height 12
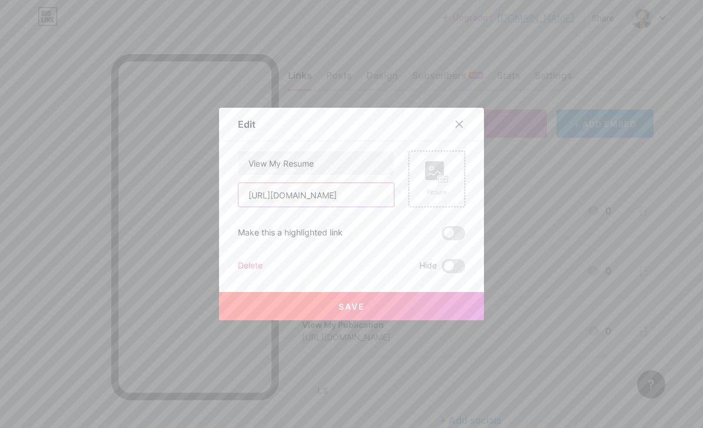
click at [363, 207] on input "[URL][DOMAIN_NAME]" at bounding box center [316, 195] width 155 height 24
click at [342, 207] on input "[URL][DOMAIN_NAME]" at bounding box center [316, 195] width 155 height 24
click at [345, 207] on input "[URL][DOMAIN_NAME]" at bounding box center [316, 195] width 155 height 24
click at [488, 42] on div at bounding box center [351, 214] width 703 height 428
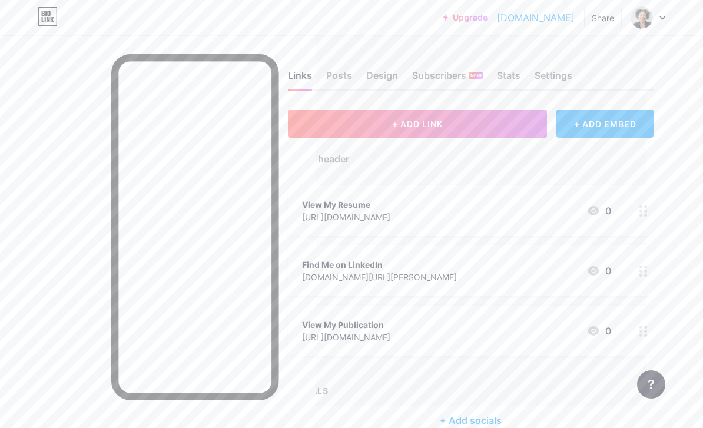
click at [457, 278] on div "[DOMAIN_NAME][URL][PERSON_NAME]" at bounding box center [379, 277] width 155 height 12
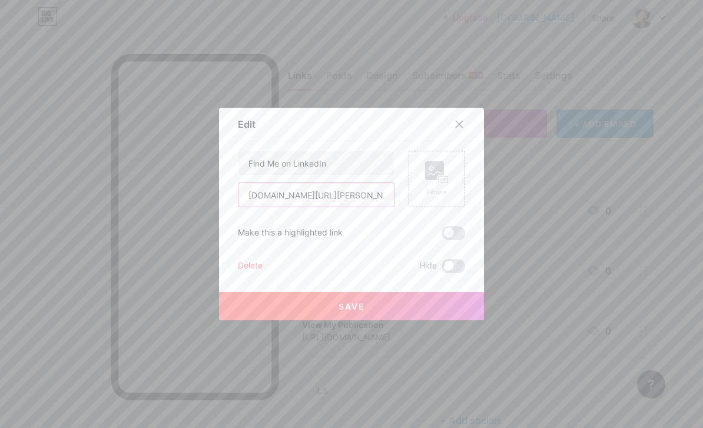
click at [332, 207] on input "[DOMAIN_NAME][URL][PERSON_NAME]" at bounding box center [316, 195] width 155 height 24
click at [335, 207] on input "[DOMAIN_NAME][URL][PERSON_NAME]" at bounding box center [316, 195] width 155 height 24
click at [339, 207] on input "[DOMAIN_NAME][URL][PERSON_NAME]" at bounding box center [316, 195] width 155 height 24
click at [83, 303] on div at bounding box center [351, 214] width 703 height 428
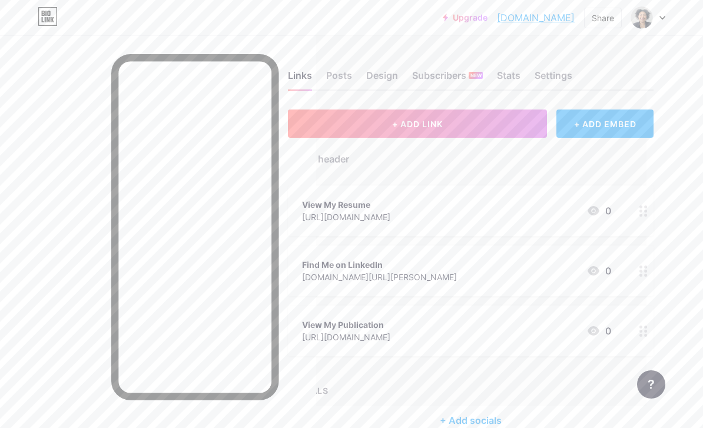
copy div "[URL][DOMAIN_NAME]"
